Goal: Task Accomplishment & Management: Manage account settings

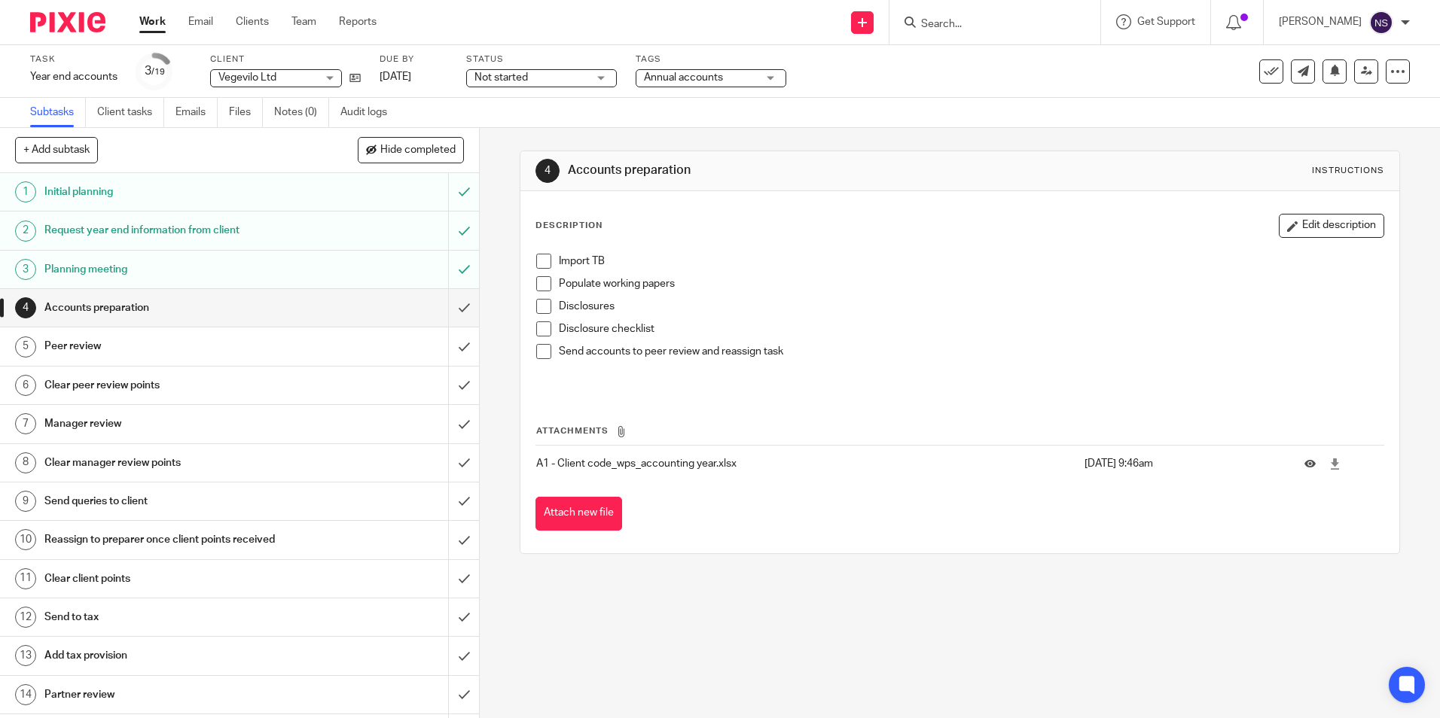
scroll to position [79, 0]
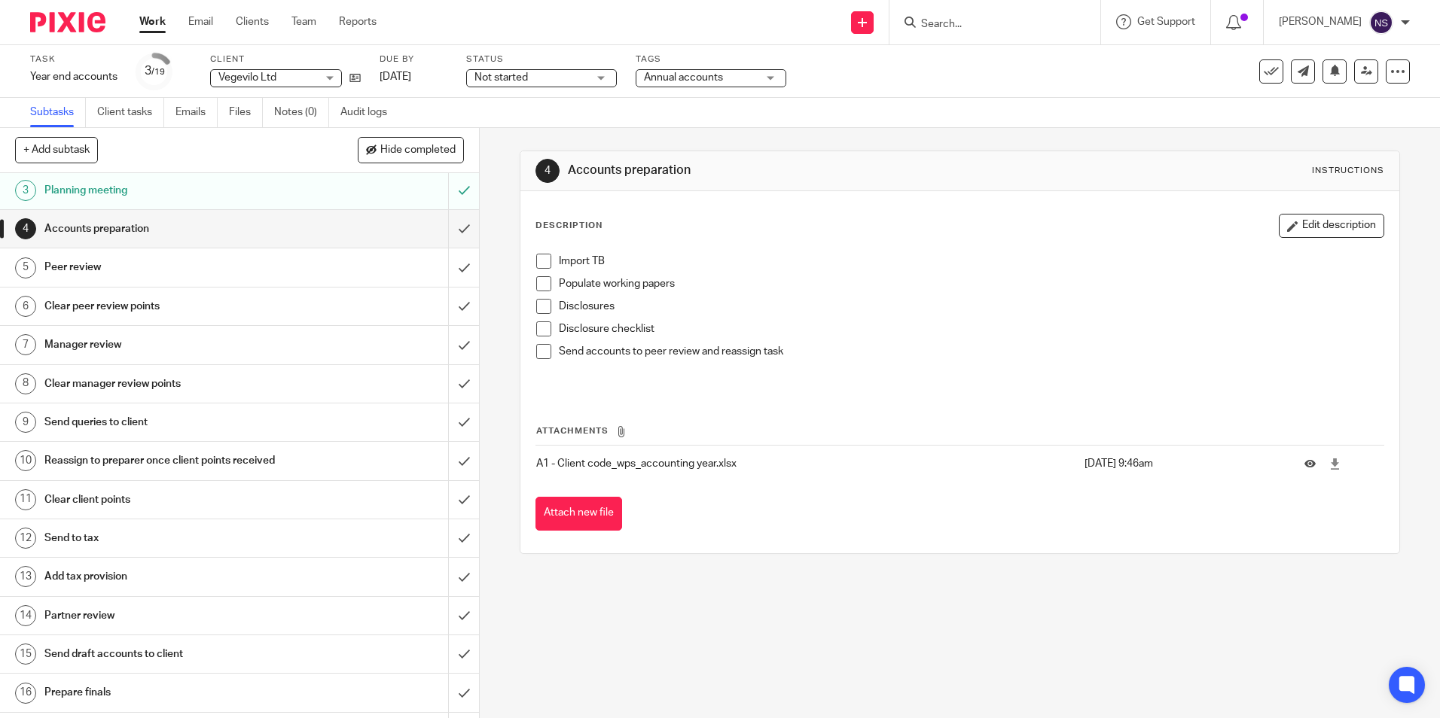
drag, startPoint x: 886, startPoint y: 624, endPoint x: 893, endPoint y: 636, distance: 14.5
click at [887, 624] on div "4 Accounts preparation Instructions Description Edit description Import TB Popu…" at bounding box center [960, 423] width 960 height 590
click at [1247, 565] on div "4 Accounts preparation Instructions Description Edit description Import TB Popu…" at bounding box center [960, 352] width 880 height 449
click at [536, 259] on span at bounding box center [543, 261] width 15 height 15
click at [540, 286] on span at bounding box center [543, 283] width 15 height 15
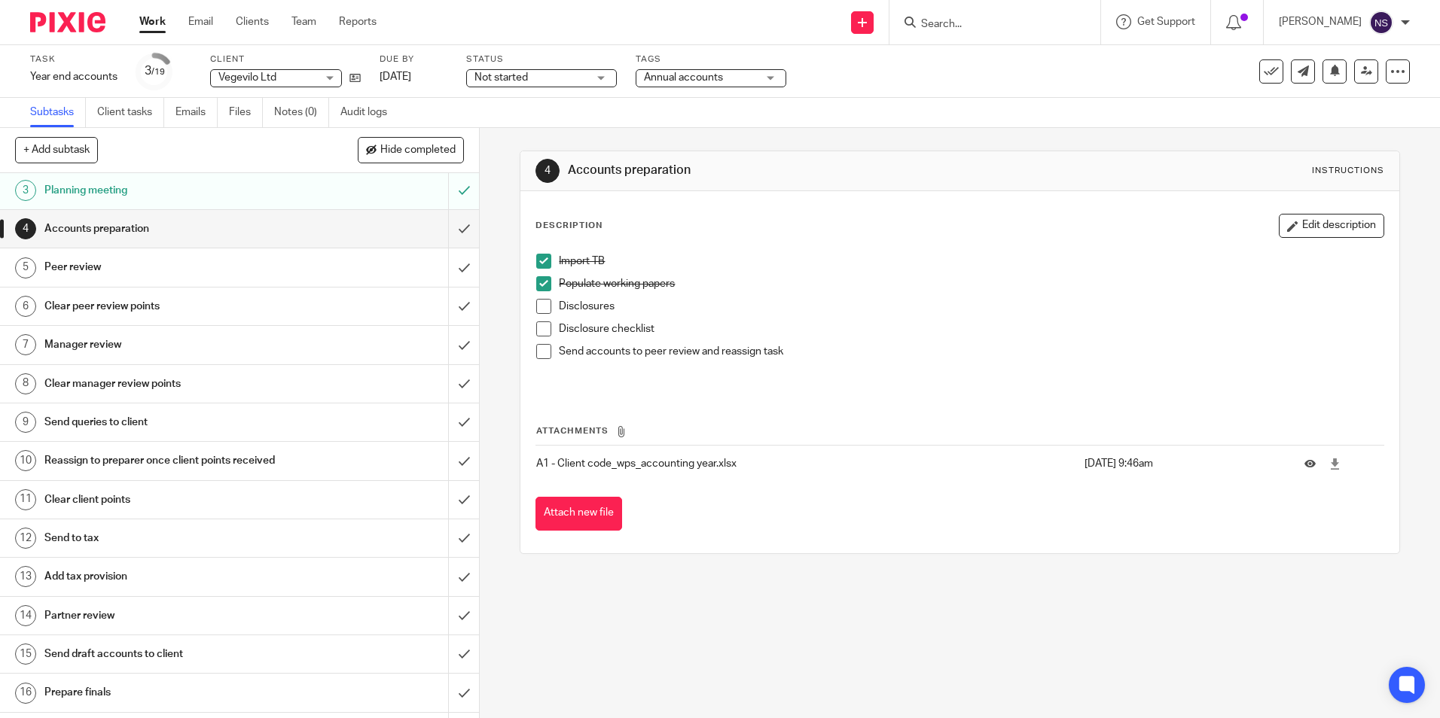
click at [645, 462] on p "A1 - Client code_wps_accounting year.xlsx" at bounding box center [806, 463] width 540 height 15
click at [543, 310] on span at bounding box center [543, 306] width 15 height 15
click at [543, 327] on span at bounding box center [543, 329] width 15 height 15
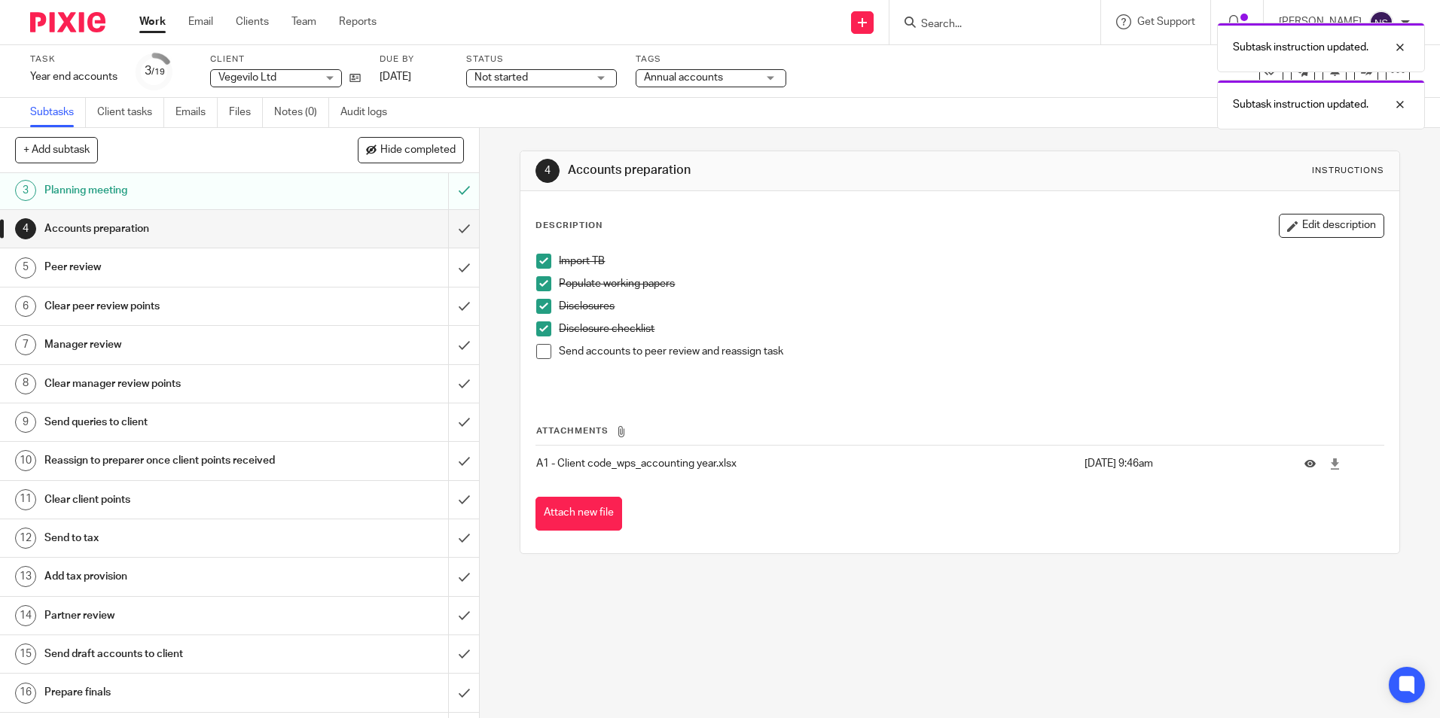
click at [542, 348] on span at bounding box center [543, 351] width 15 height 15
click at [1399, 163] on div at bounding box center [1388, 162] width 41 height 18
click at [1389, 112] on div at bounding box center [1388, 105] width 41 height 18
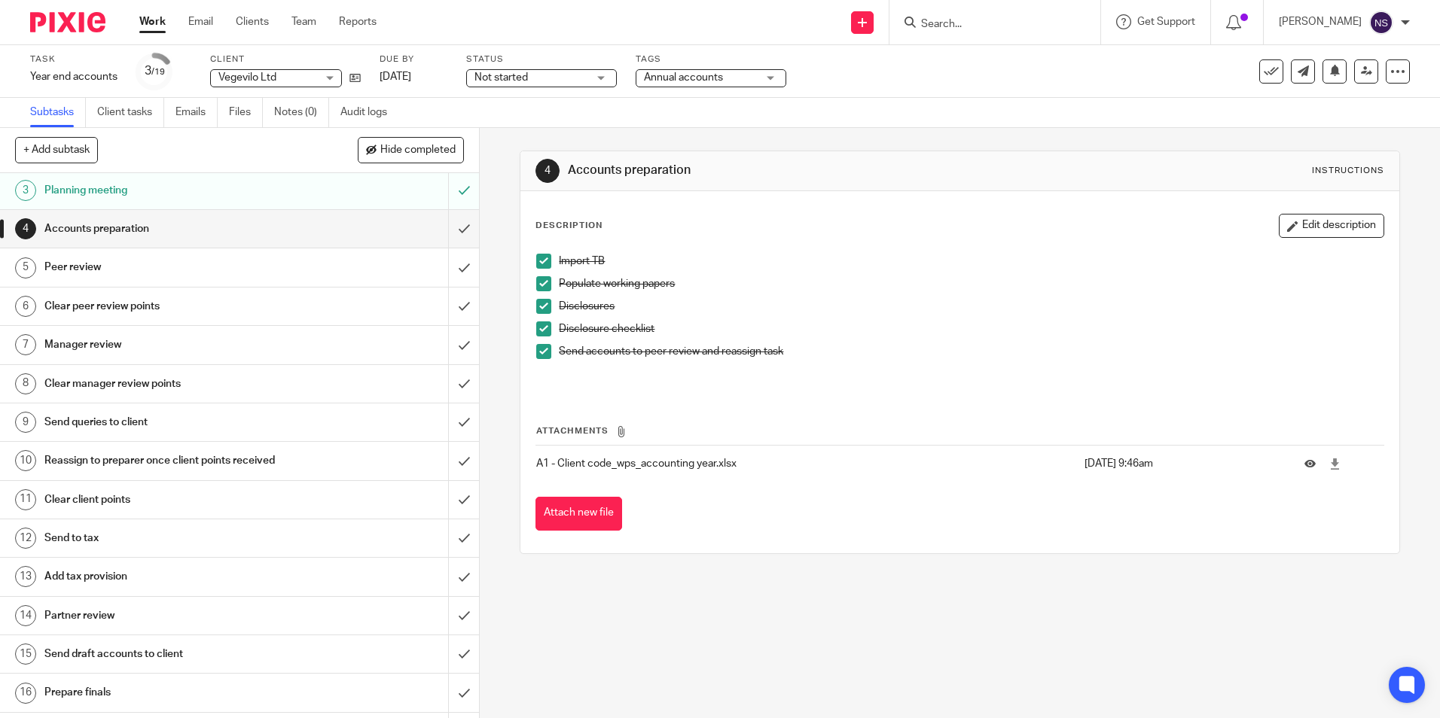
click at [130, 267] on h1 "Peer review" at bounding box center [173, 267] width 259 height 23
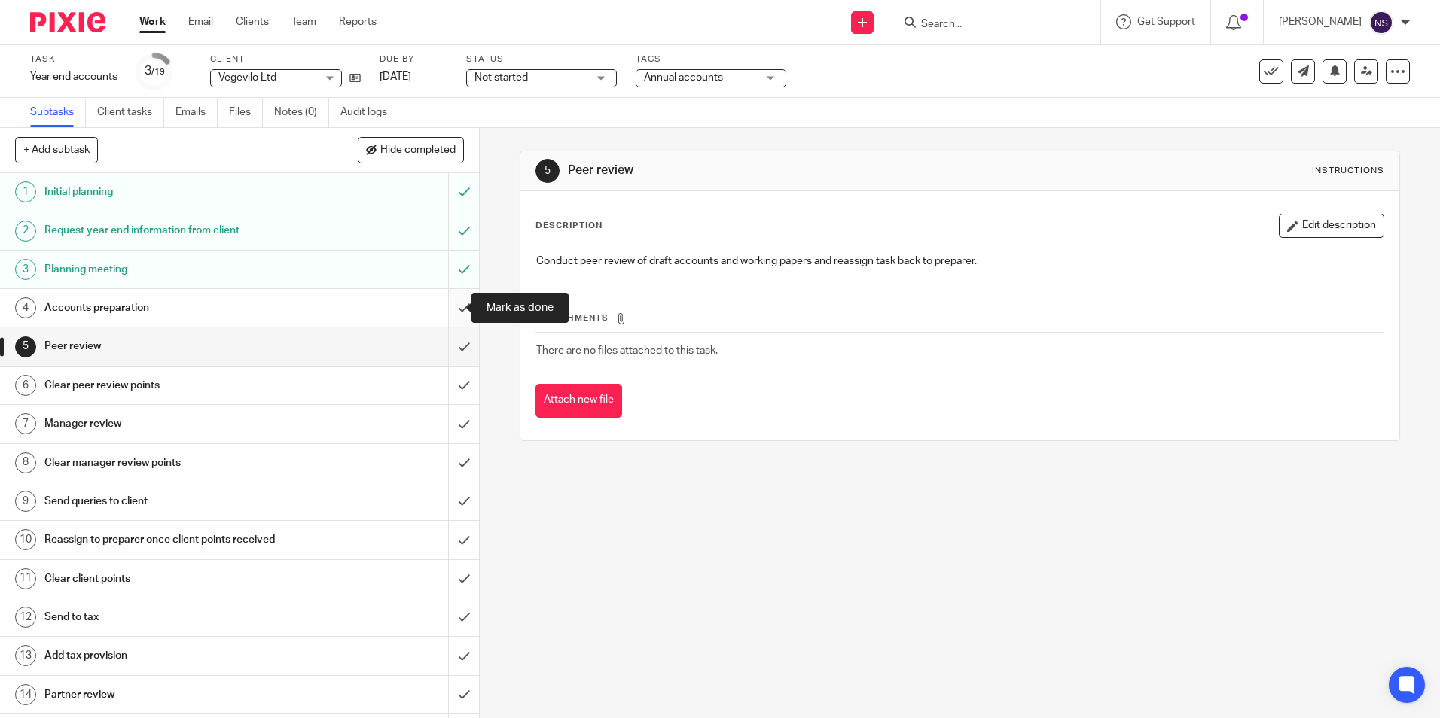
click at [452, 307] on input "submit" at bounding box center [239, 308] width 479 height 38
click at [1362, 72] on link at bounding box center [1366, 71] width 24 height 24
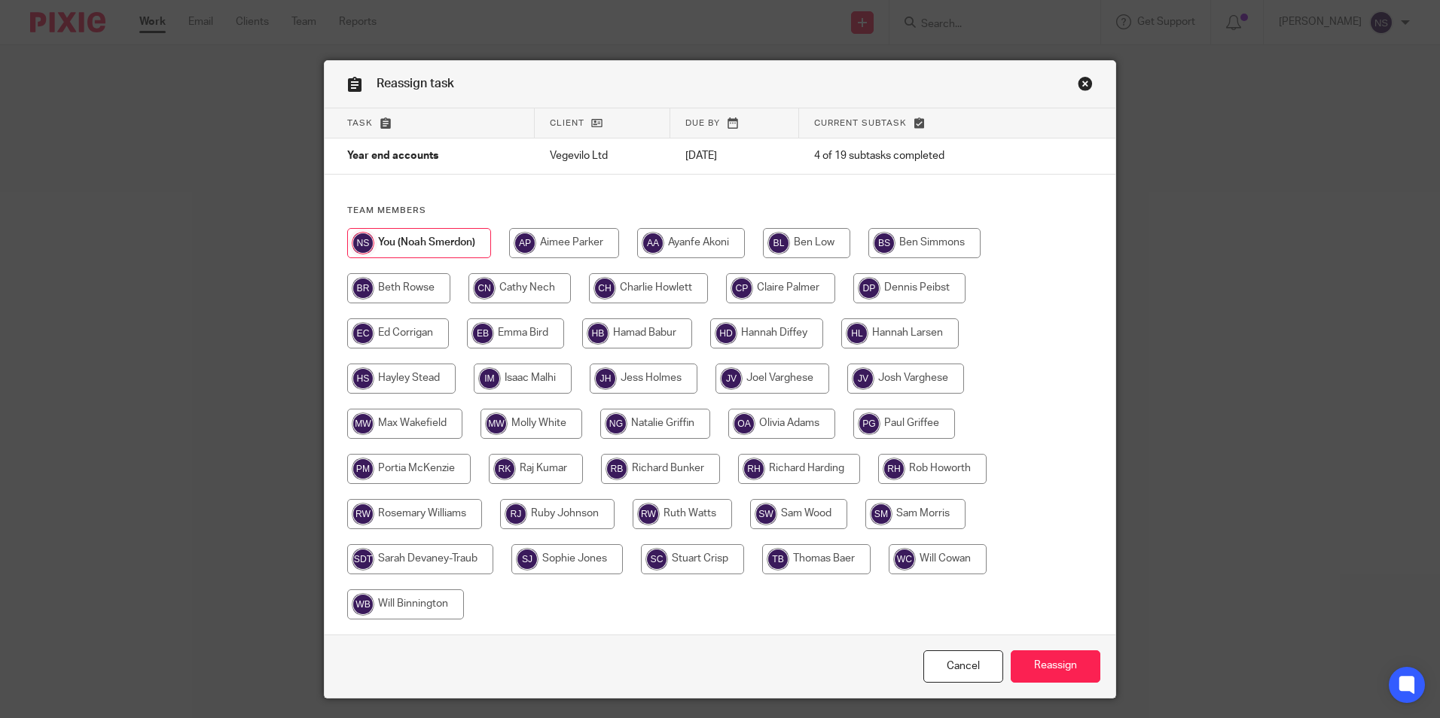
click at [731, 169] on td "[DATE]" at bounding box center [734, 157] width 129 height 36
click at [1081, 86] on link "Close this dialog window" at bounding box center [1085, 86] width 15 height 20
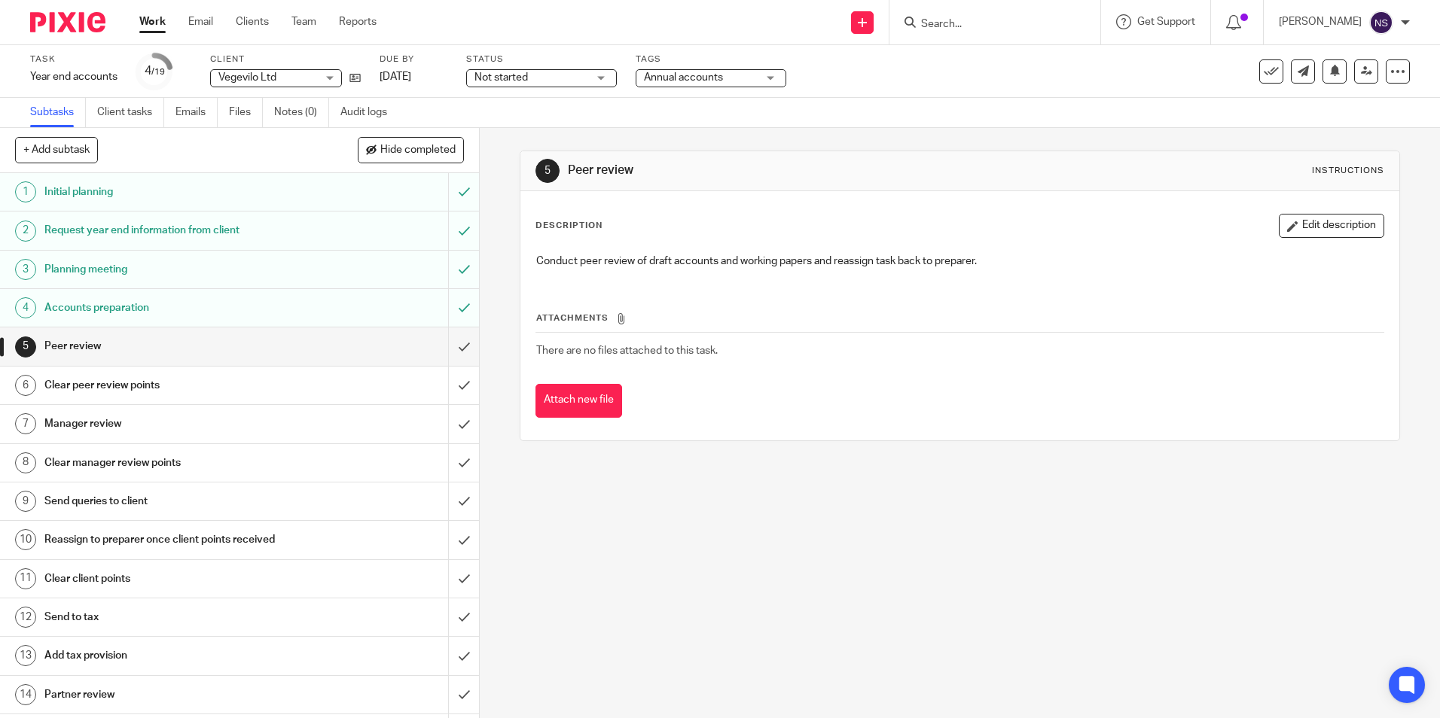
click at [310, 76] on span "Vegevilo Ltd" at bounding box center [267, 78] width 98 height 16
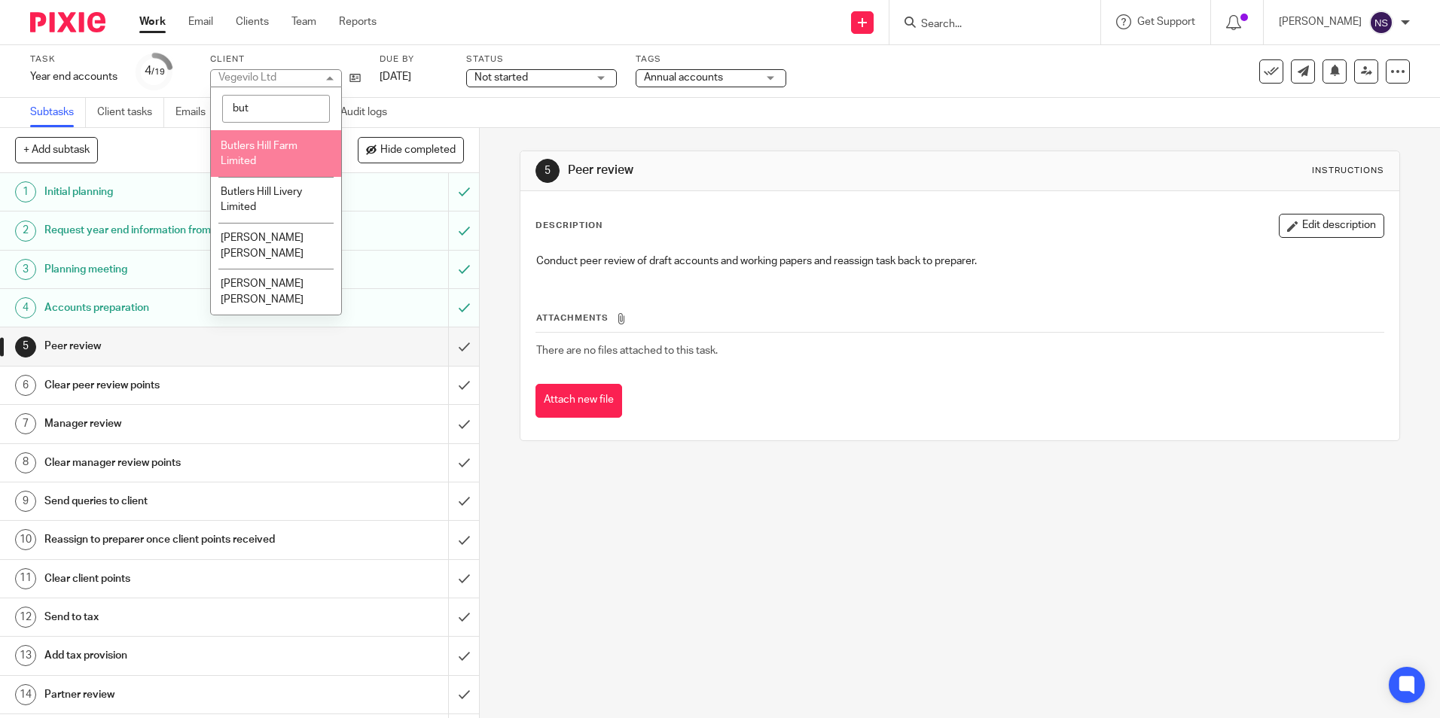
type input "but"
click at [282, 151] on li "Butlers Hill Farm Limited" at bounding box center [276, 153] width 130 height 46
